Goal: Information Seeking & Learning: Learn about a topic

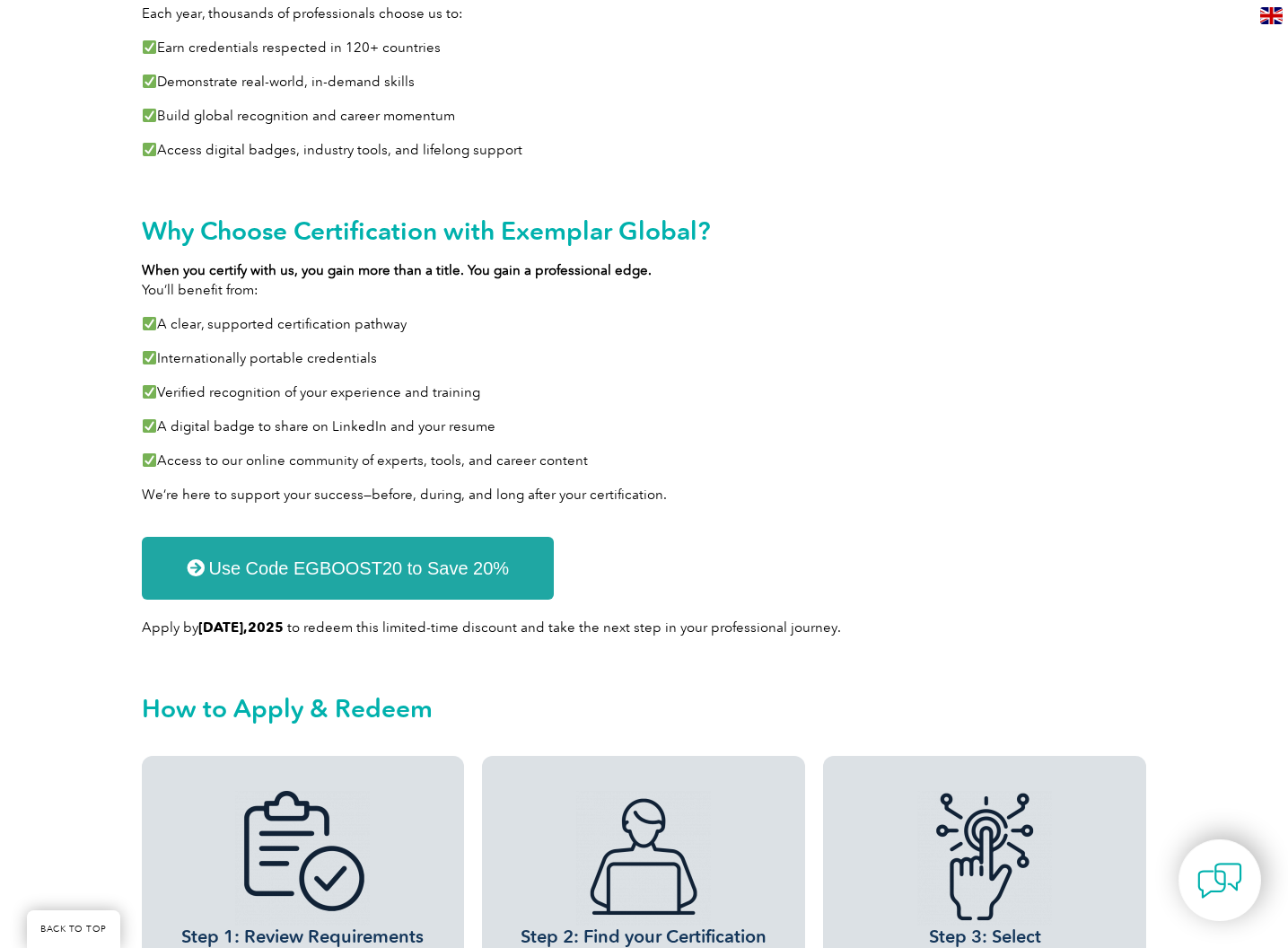
scroll to position [939, 0]
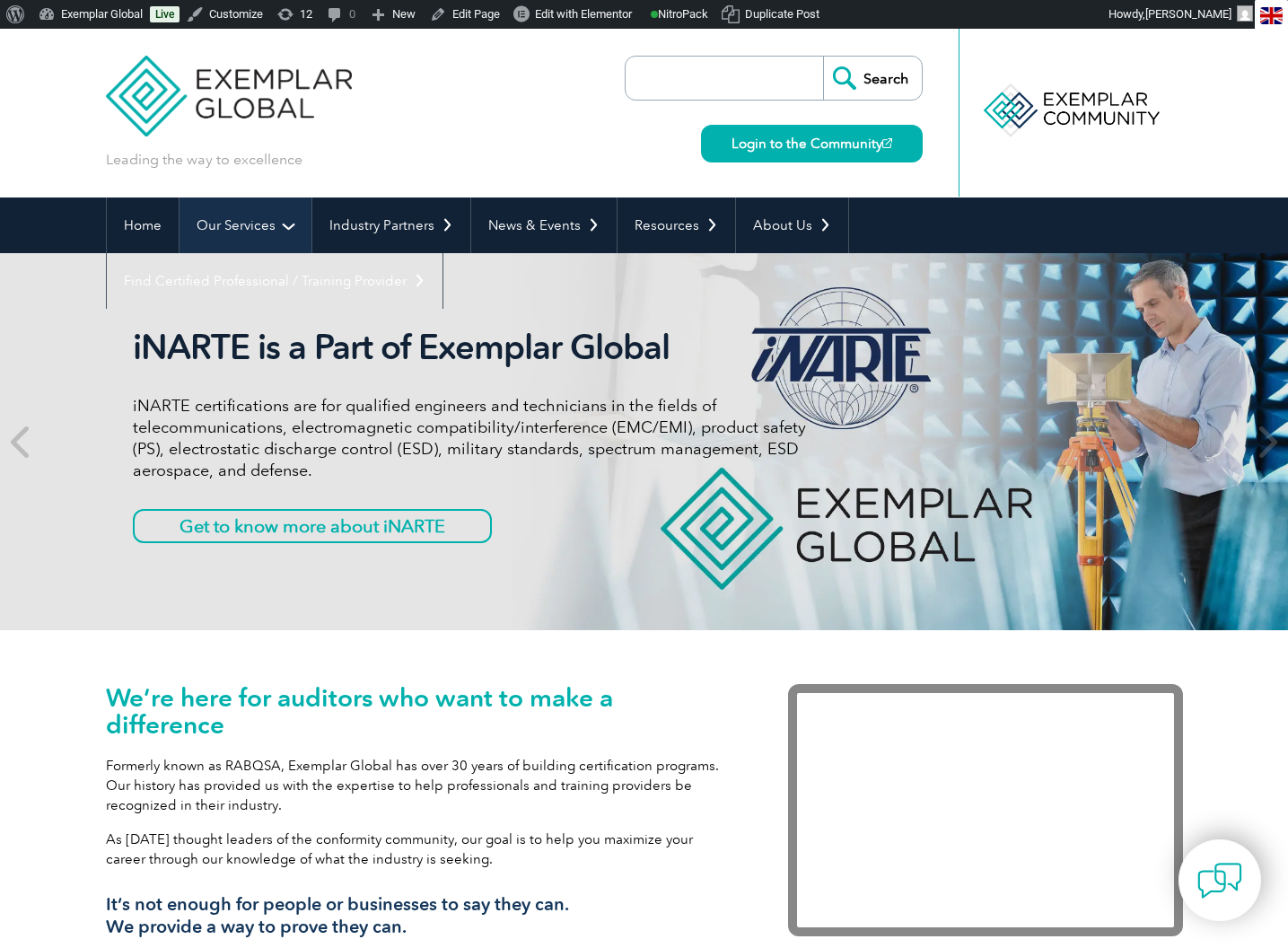
click at [244, 221] on link "Our Services" at bounding box center [245, 226] width 132 height 56
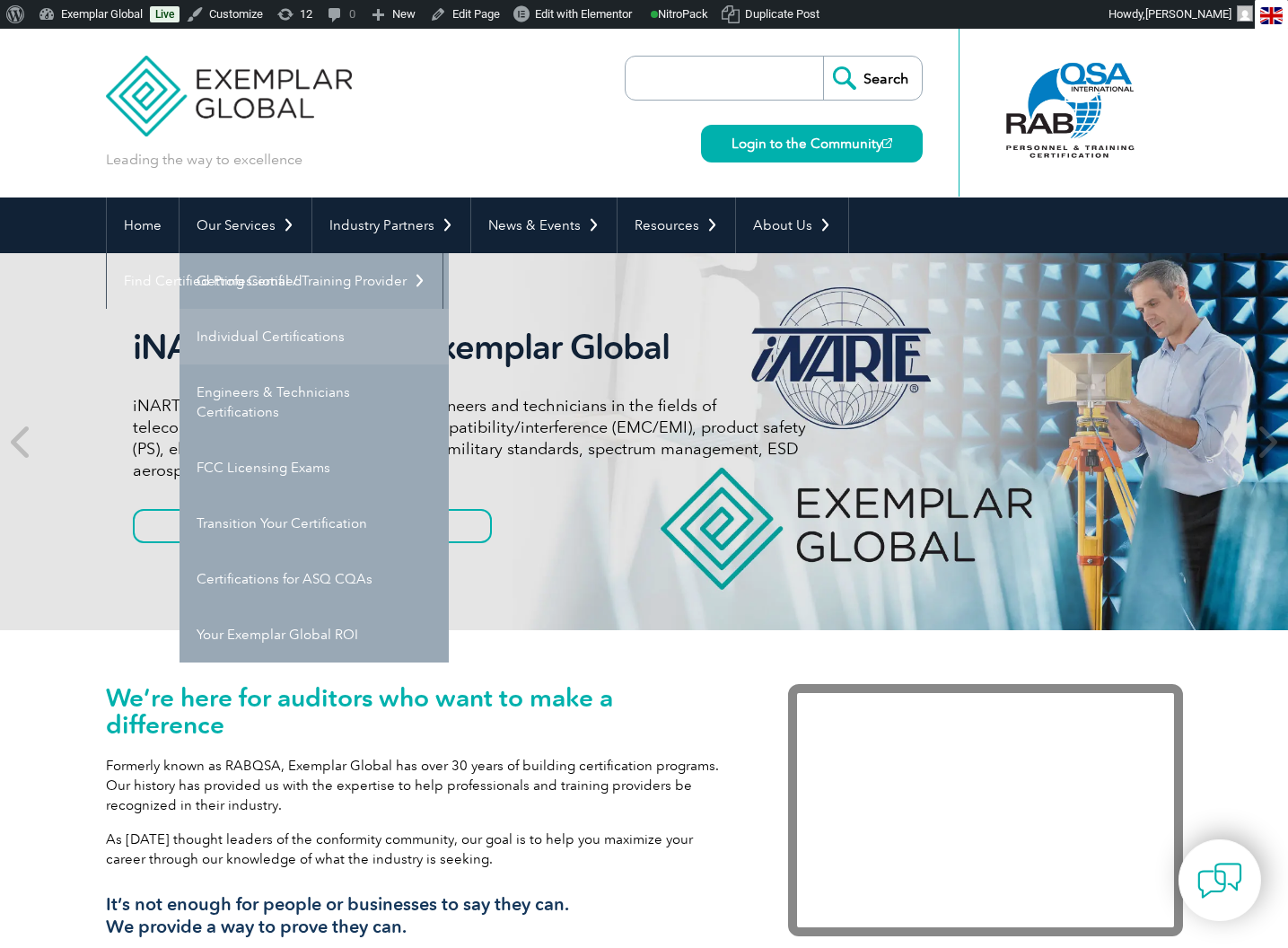
click at [271, 332] on link "Individual Certifications" at bounding box center [314, 336] width 269 height 56
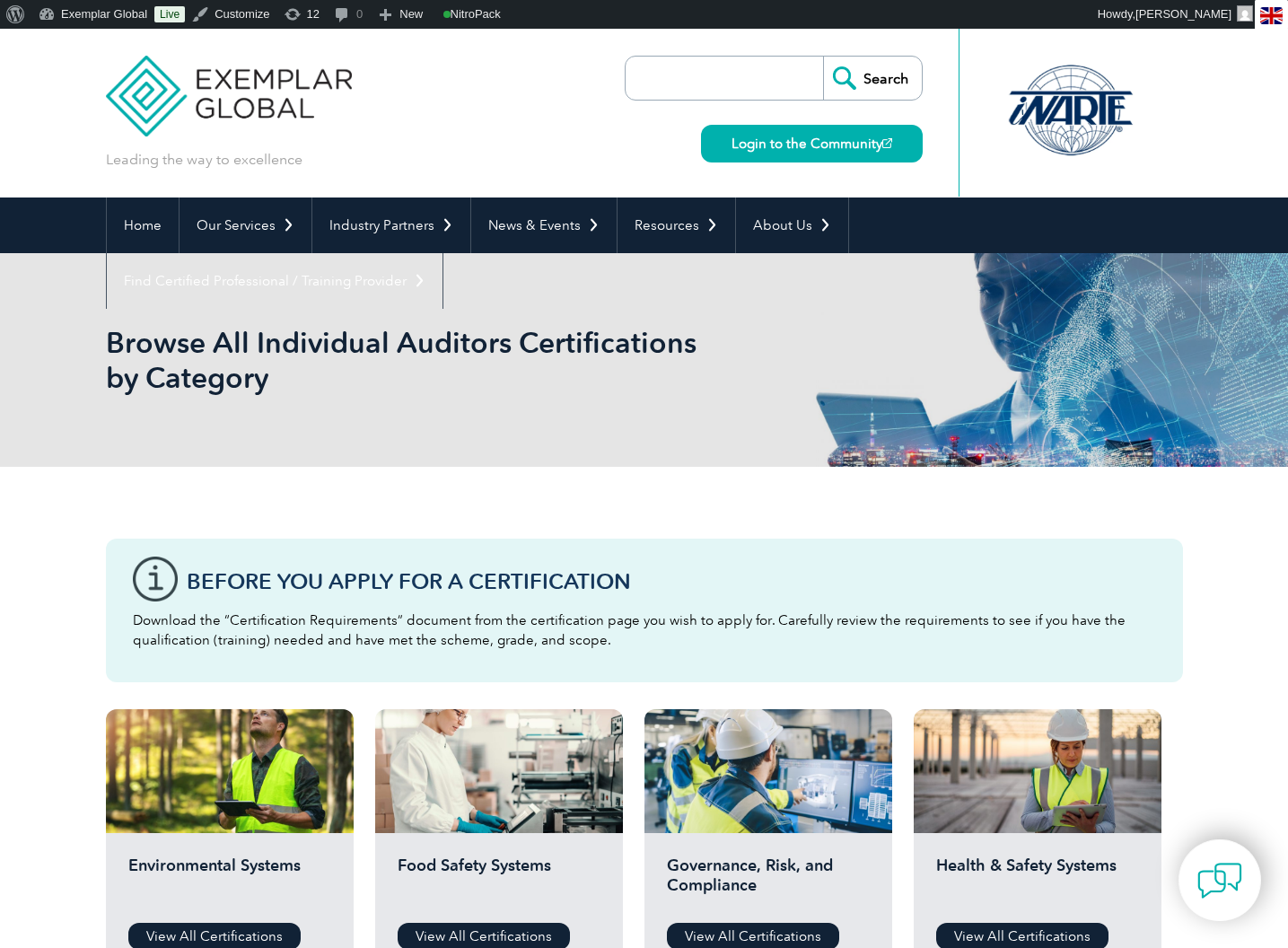
click at [822, 842] on div "Governance, Risk, and Compliance View All Certifications" at bounding box center [768, 903] width 248 height 139
click at [786, 927] on link "View All Certifications" at bounding box center [753, 935] width 173 height 27
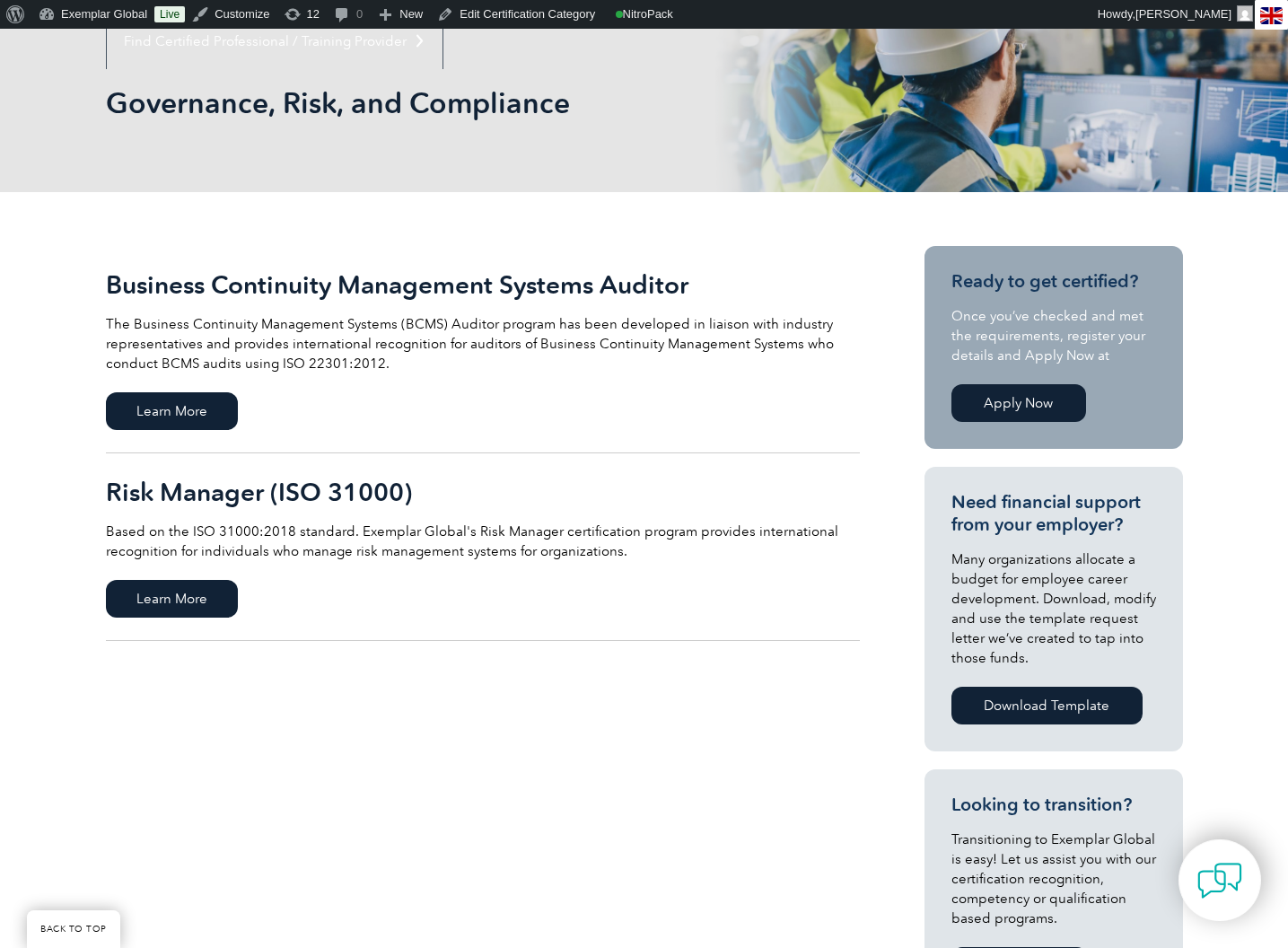
scroll to position [257, 0]
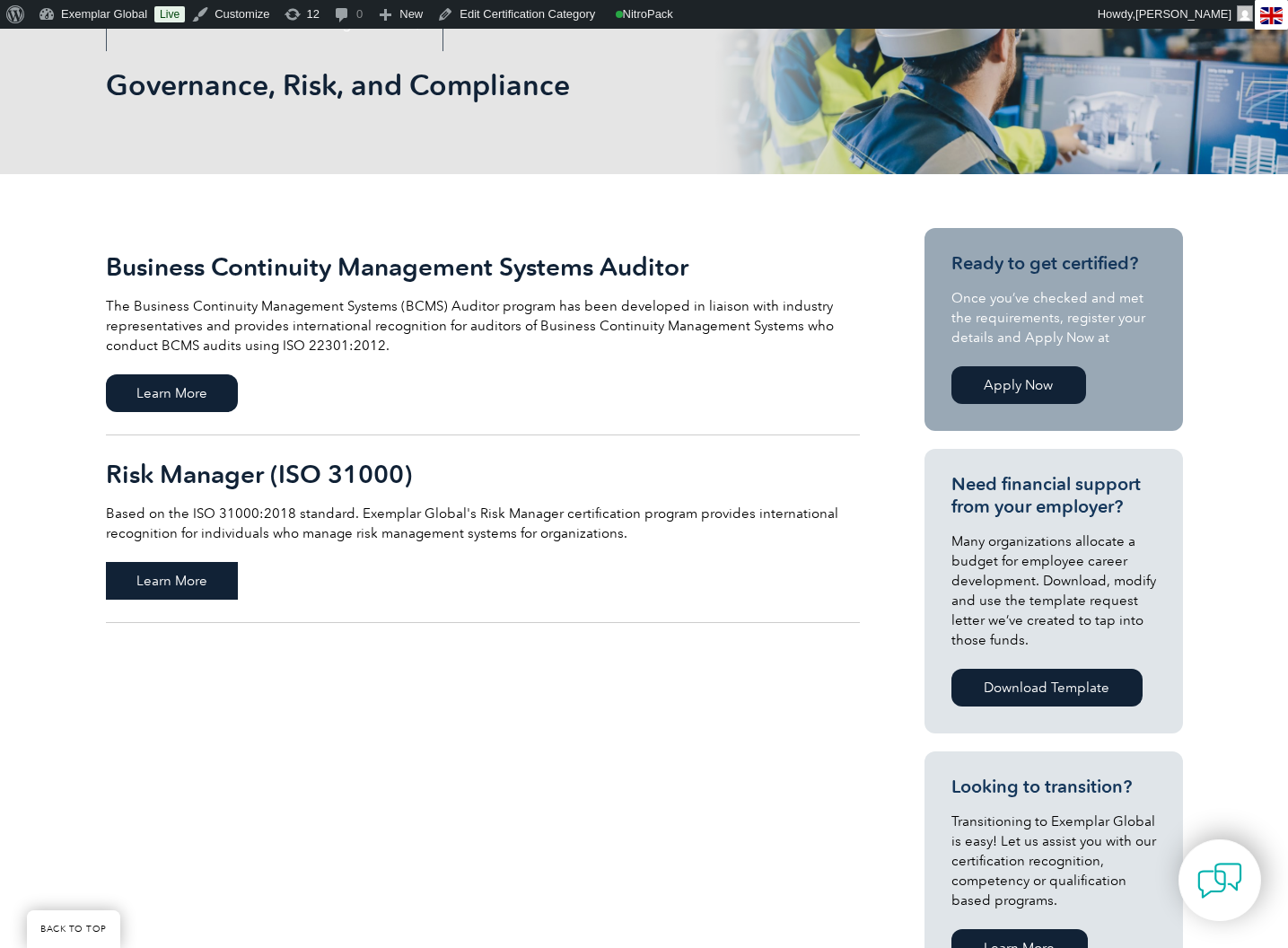
click at [147, 573] on span "Learn More" at bounding box center [172, 580] width 132 height 38
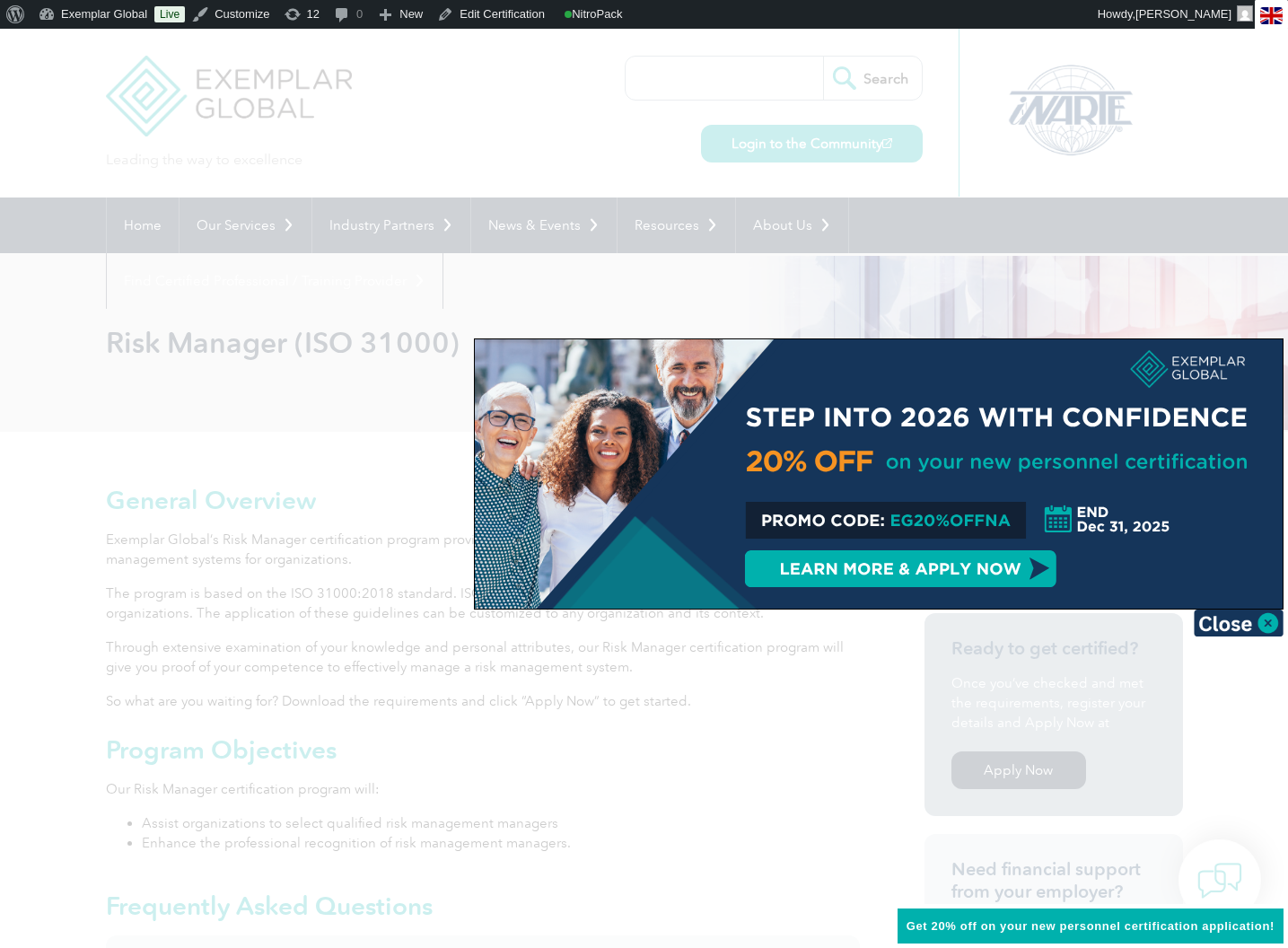
click at [800, 458] on div at bounding box center [878, 474] width 808 height 269
